Goal: Information Seeking & Learning: Learn about a topic

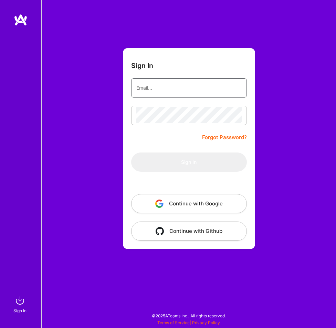
type input "[EMAIL_ADDRESS][DOMAIN_NAME]"
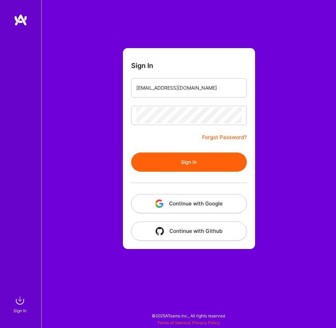
click at [165, 155] on button "Sign In" at bounding box center [189, 162] width 116 height 19
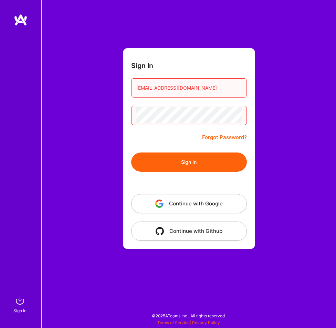
click at [167, 164] on button "Sign In" at bounding box center [189, 162] width 116 height 19
click at [181, 209] on button "Continue with Google" at bounding box center [189, 203] width 116 height 19
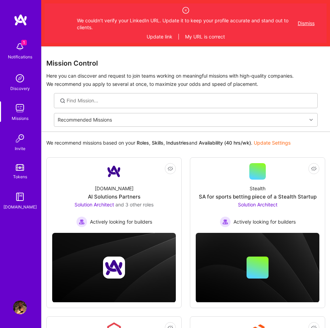
click at [303, 22] on button "Dismiss" at bounding box center [306, 23] width 17 height 7
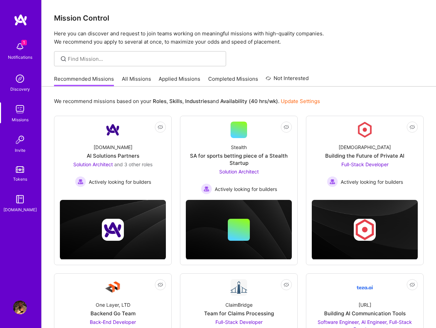
click at [144, 79] on link "All Missions" at bounding box center [136, 80] width 29 height 11
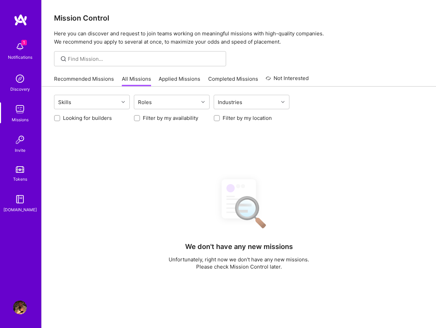
click at [181, 81] on link "Applied Missions" at bounding box center [180, 80] width 42 height 11
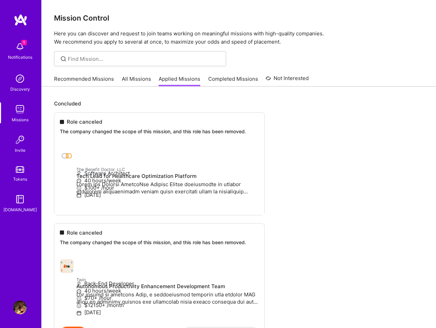
click at [133, 80] on link "All Missions" at bounding box center [136, 80] width 29 height 11
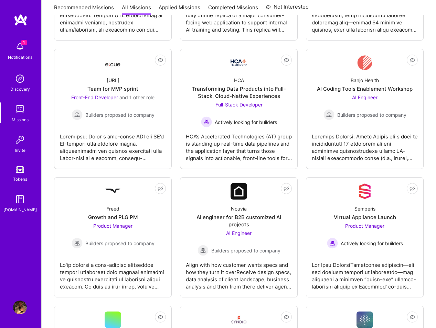
scroll to position [765, 0]
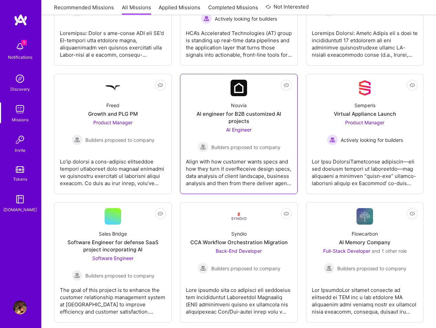
click at [235, 126] on div "AI Engineer Builders proposed to company" at bounding box center [238, 139] width 83 height 26
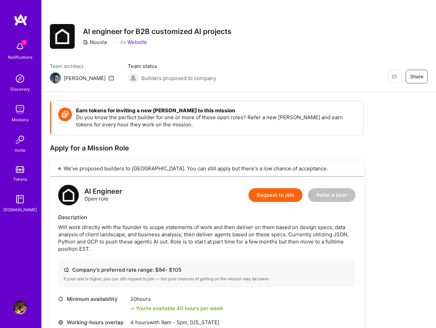
click at [141, 78] on span "Builders proposed to company" at bounding box center [178, 78] width 75 height 7
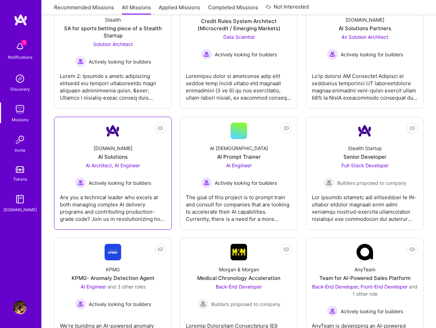
scroll to position [1543, 0]
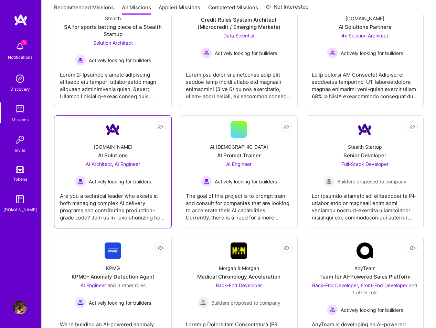
click at [162, 170] on div "[DOMAIN_NAME] AI Solutions AI Architect, AI Engineer Actively looking for build…" at bounding box center [113, 162] width 106 height 49
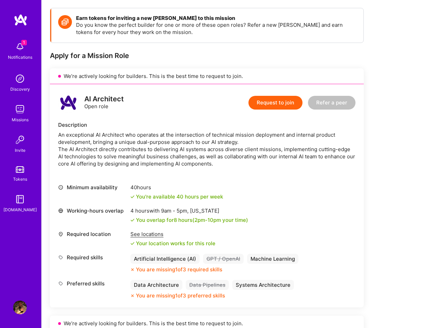
scroll to position [150, 0]
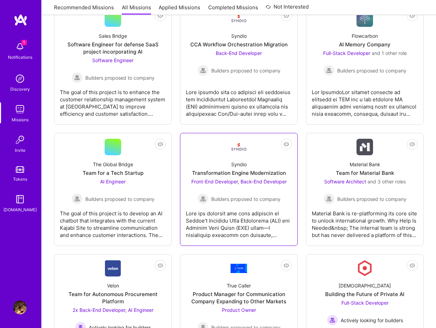
scroll to position [0, 0]
click at [177, 222] on div "Not Interested [URL] VP engineering Software Architect Actively looking for bui…" at bounding box center [238, 308] width 369 height 2392
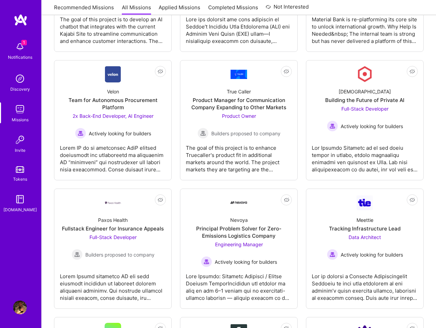
scroll to position [1265, 0]
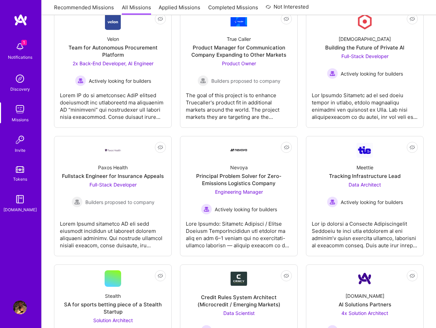
click at [172, 120] on div "Not Interested [URL] VP engineering Software Architect Actively looking for bui…" at bounding box center [238, 61] width 369 height 2392
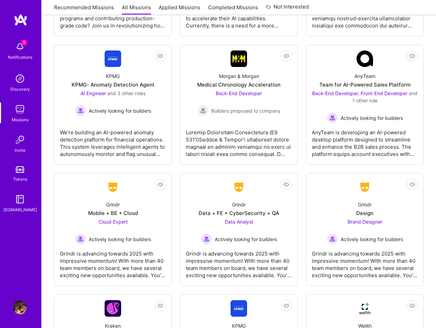
scroll to position [1728, 0]
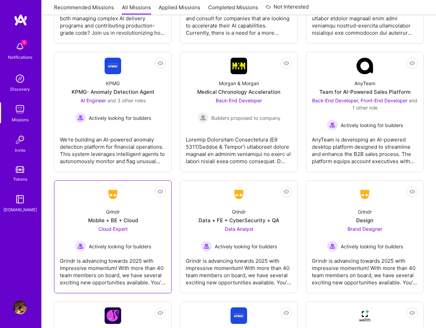
click at [113, 217] on div "Mobile + BE + Cloud" at bounding box center [113, 220] width 50 height 7
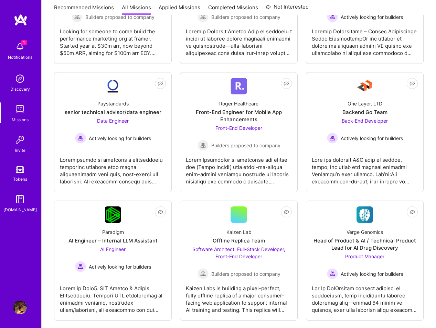
scroll to position [574, 0]
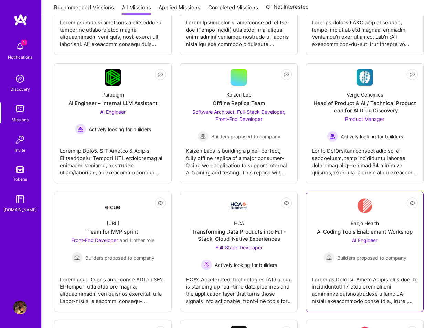
click at [335, 287] on div at bounding box center [365, 288] width 106 height 34
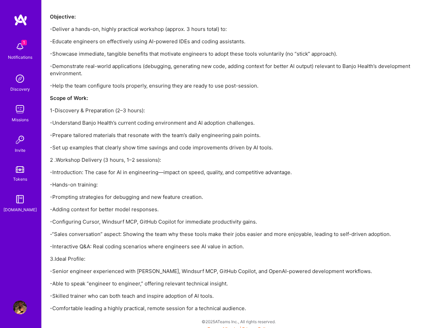
scroll to position [467, 0]
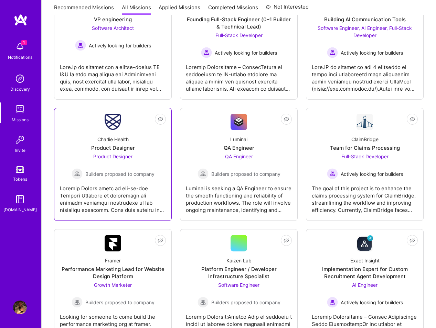
scroll to position [31, 0]
